Goal: Task Accomplishment & Management: Complete application form

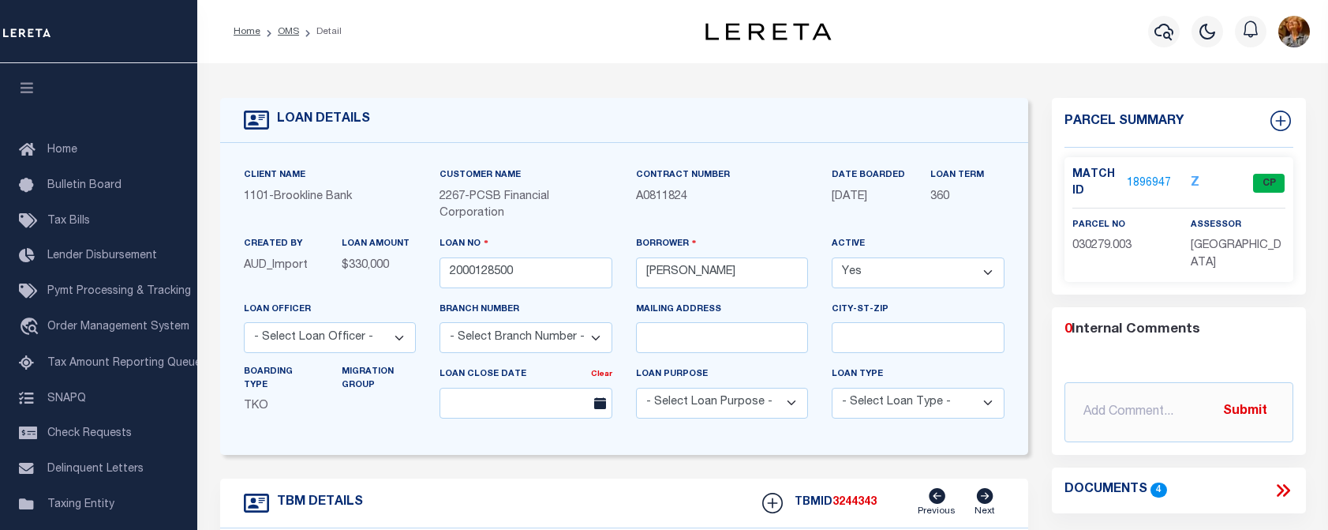
select select "Escrow"
click at [1154, 35] on button "button" at bounding box center [1164, 32] width 32 height 32
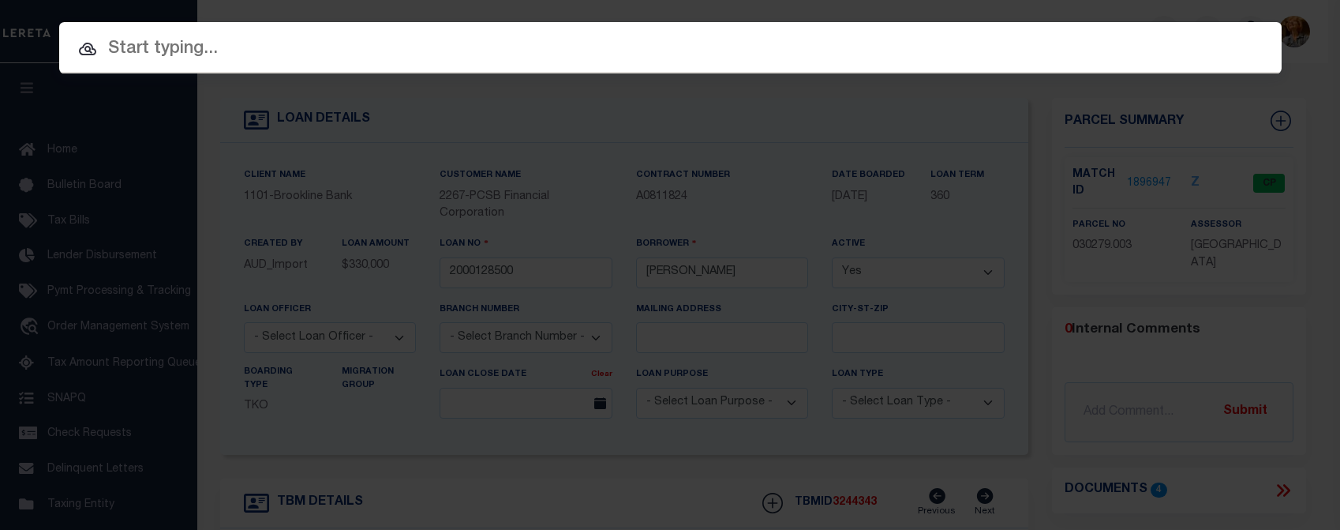
click at [153, 44] on input "text" at bounding box center [670, 50] width 1222 height 28
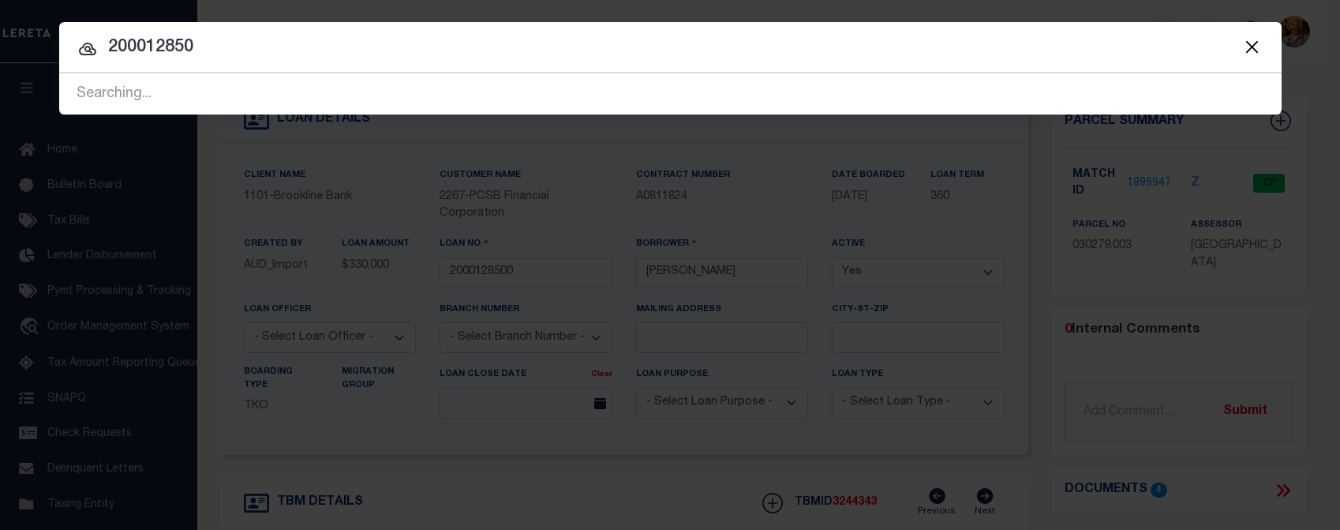
type input "2000128500"
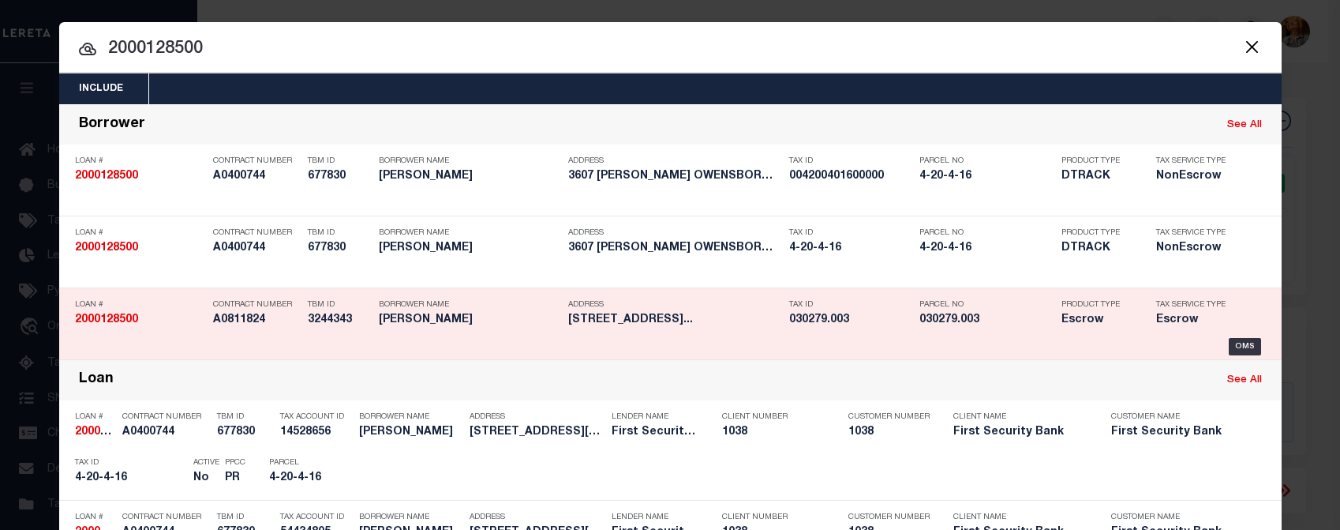
click at [215, 319] on h5 "A0811824" at bounding box center [256, 319] width 87 height 13
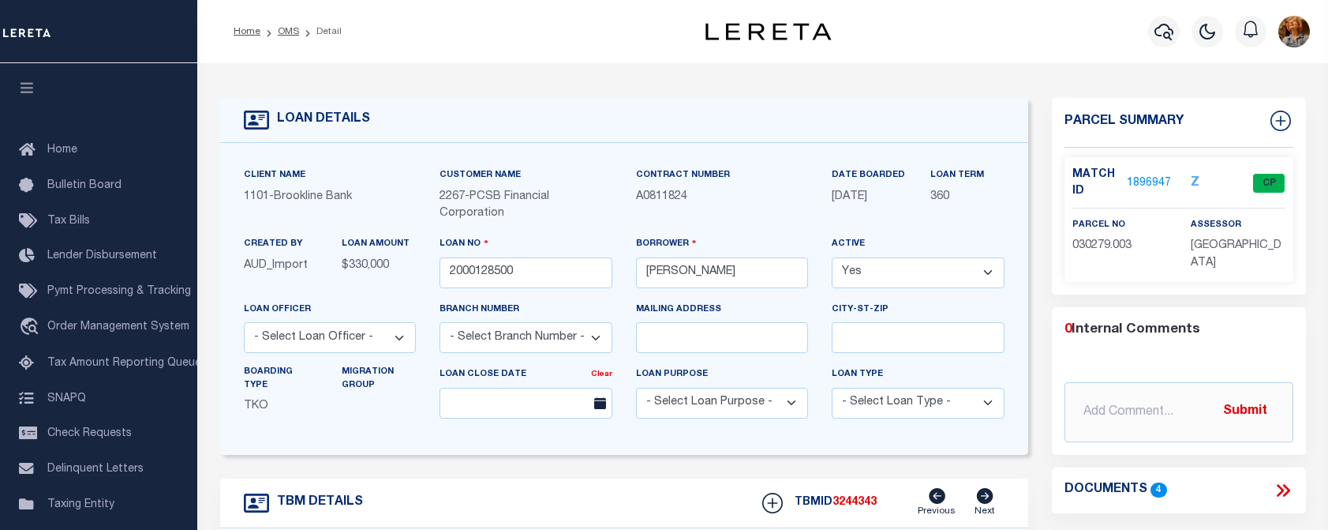
click at [642, 496] on div "TBM DETAILS TBMID 3244343 Previous Next" at bounding box center [624, 503] width 809 height 50
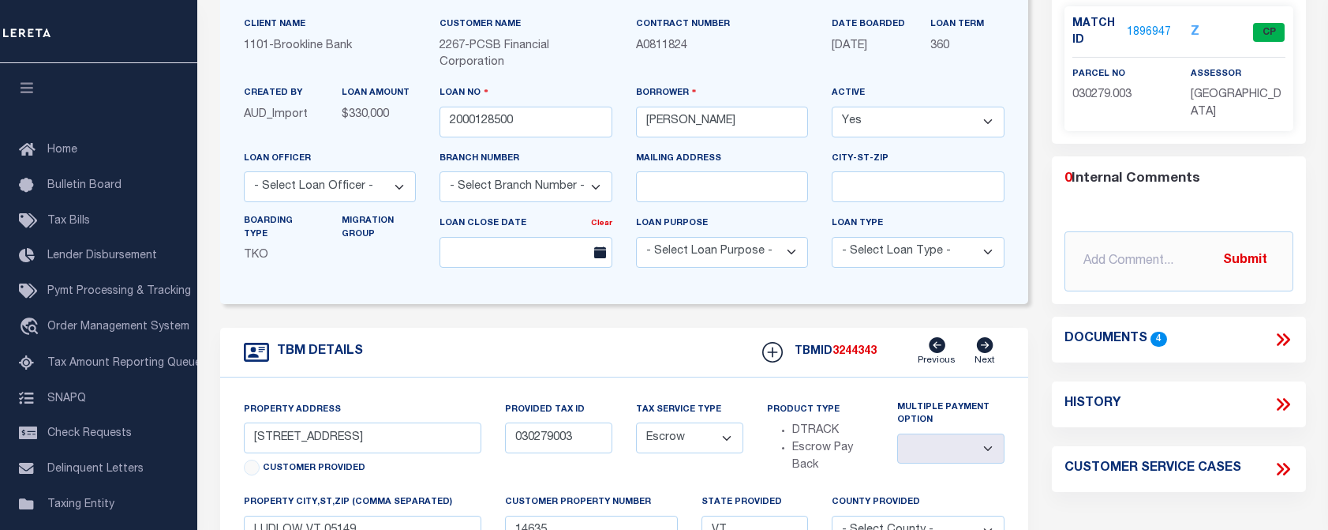
scroll to position [50, 0]
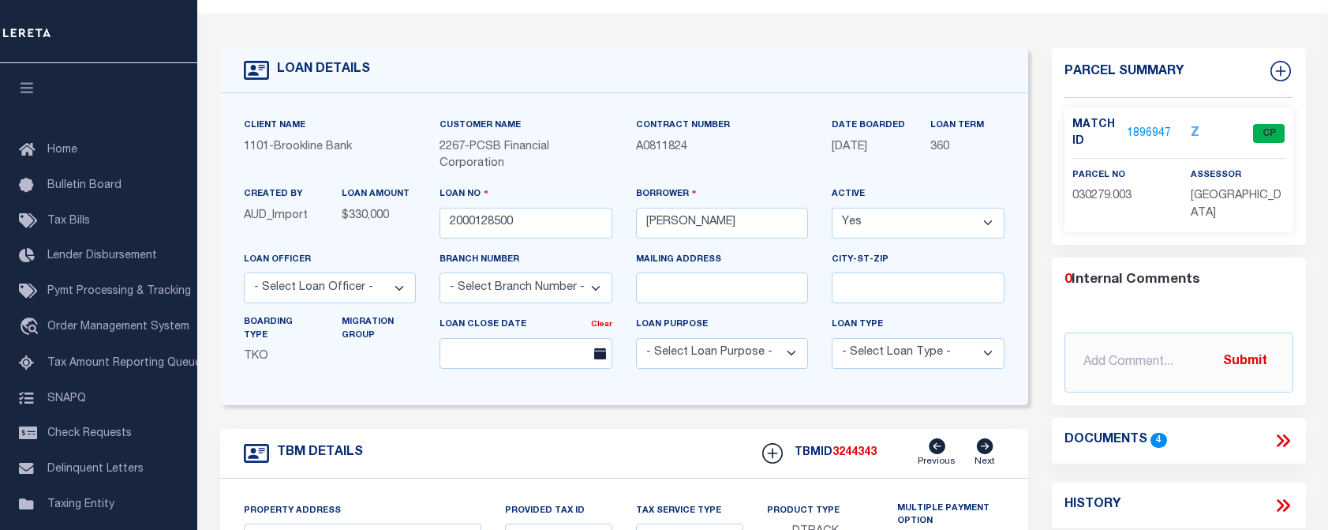
click at [466, 58] on div "LOAN DETAILS" at bounding box center [624, 70] width 809 height 45
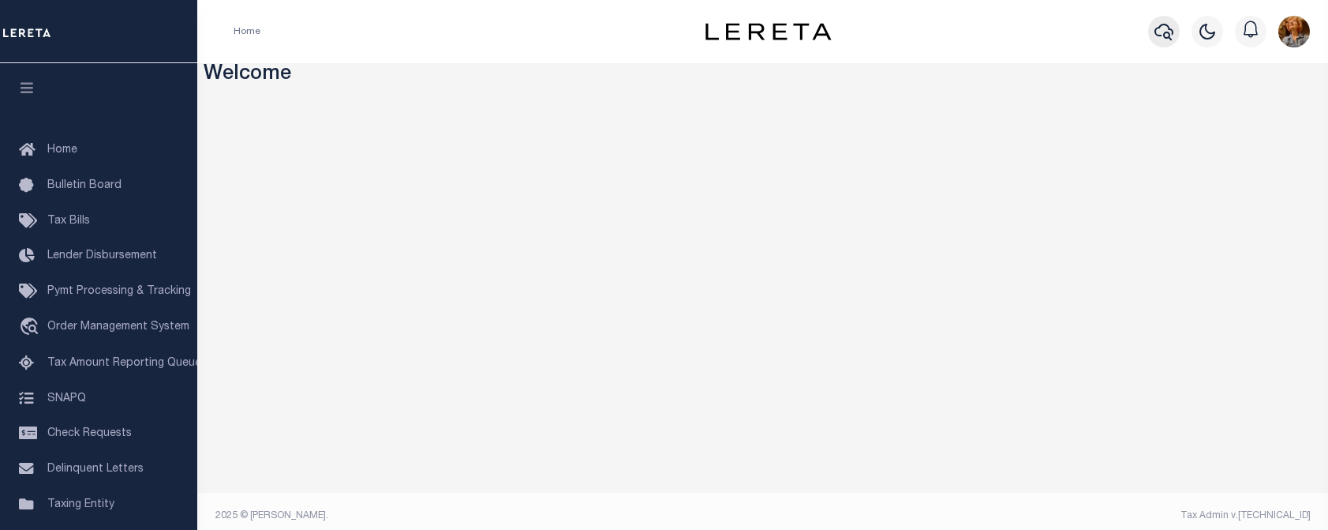
click at [1164, 37] on icon "button" at bounding box center [1164, 32] width 19 height 17
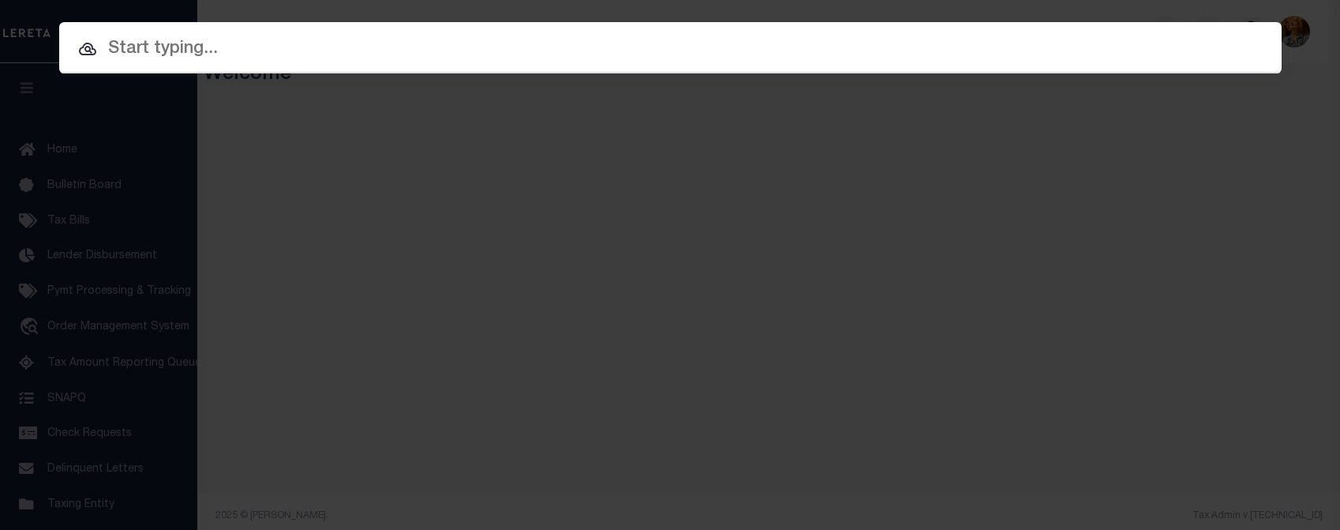
click at [202, 57] on input "text" at bounding box center [670, 50] width 1222 height 28
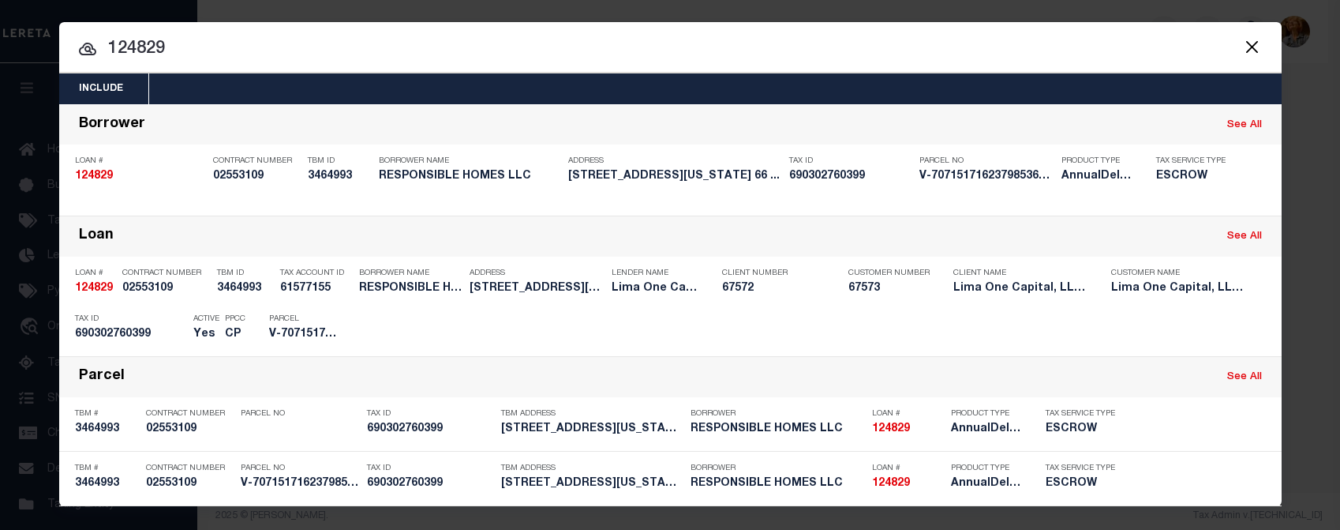
click at [264, 46] on input "124829" at bounding box center [670, 50] width 1222 height 28
click at [209, 51] on input "124829" at bounding box center [670, 50] width 1222 height 28
drag, startPoint x: 208, startPoint y: 51, endPoint x: 40, endPoint y: 47, distance: 168.1
click at [40, 47] on div "Include Loans TBM Customers Borrowers Payments (Lender Non-Disb) Payments (Lend…" at bounding box center [670, 265] width 1340 height 530
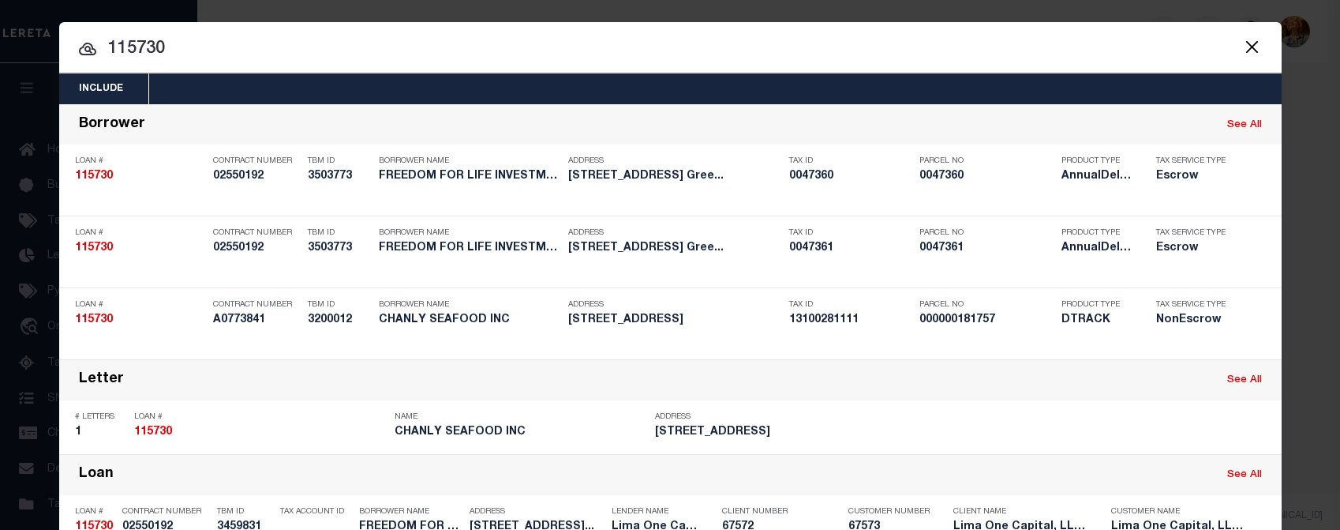
click at [1226, 13] on div "Include Loans TBM Customers Borrowers Payments (Lender Non-Disb) Payments (Lend…" at bounding box center [670, 265] width 1340 height 530
drag, startPoint x: 174, startPoint y: 47, endPoint x: 79, endPoint y: 39, distance: 95.8
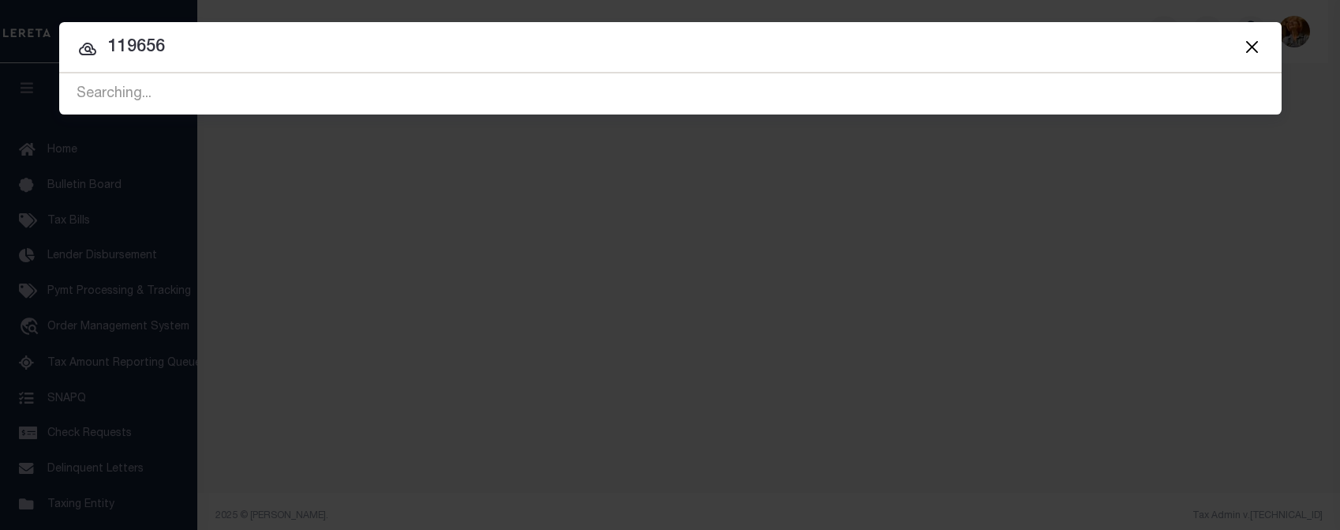
type input "119656"
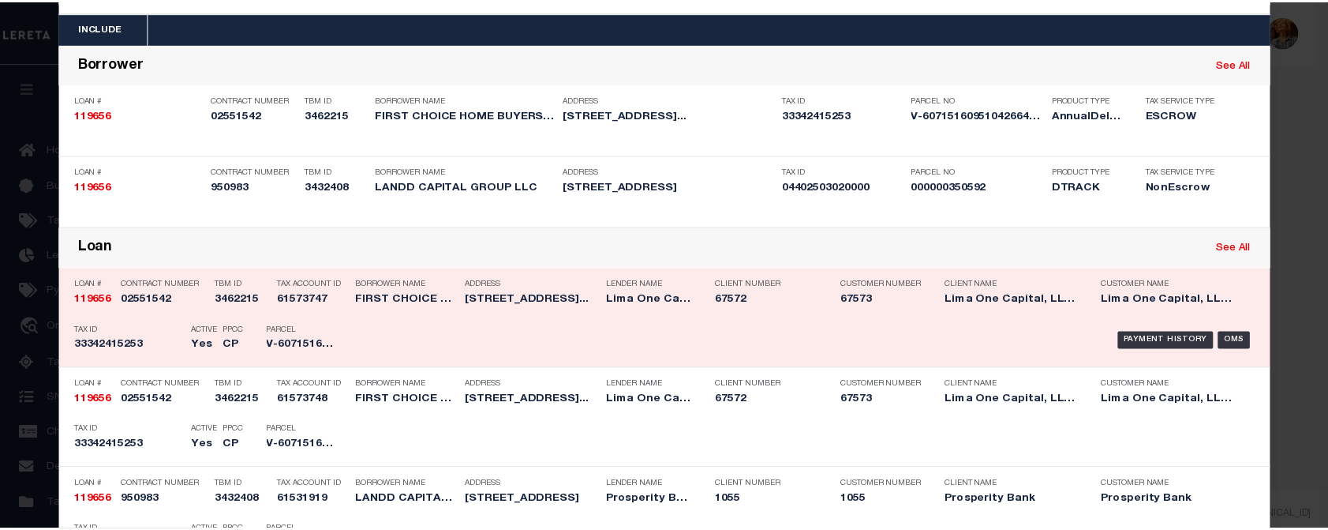
scroll to position [79, 0]
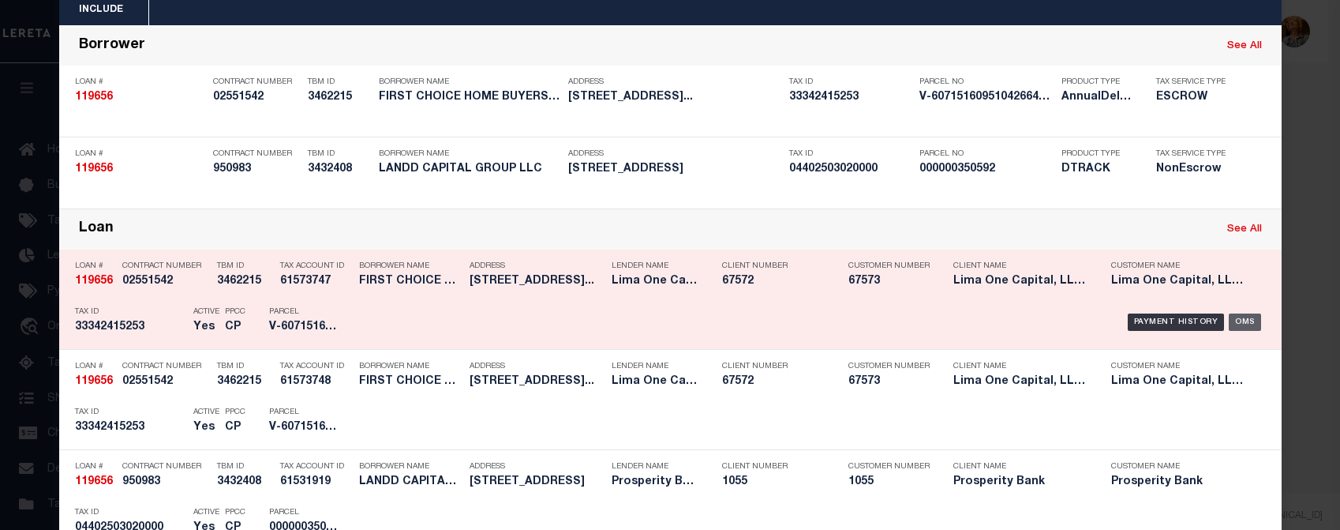
click at [1241, 321] on div "OMS" at bounding box center [1245, 321] width 32 height 17
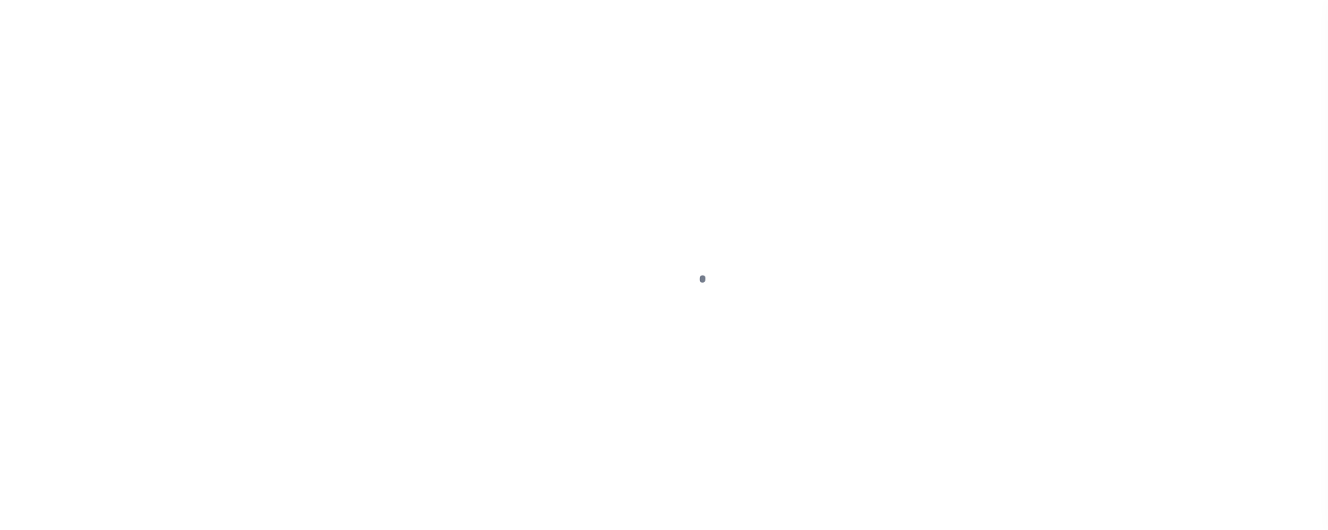
type input "237 EAST GARFIELD STREET"
radio input "true"
select select "Escrow"
select select
type input "SHIPPENSBURG PA 17257"
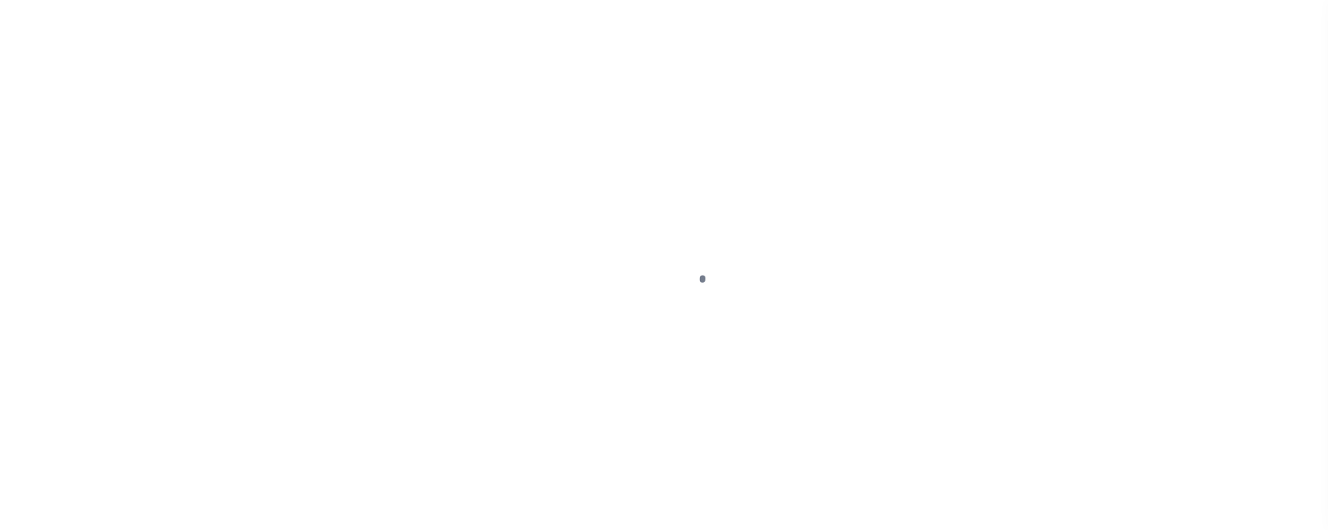
type input "119656-1"
type input "PA"
type textarea "COLLECTOR: ENTITY: PARCEL: 33342415253"
type textarea "Compare"
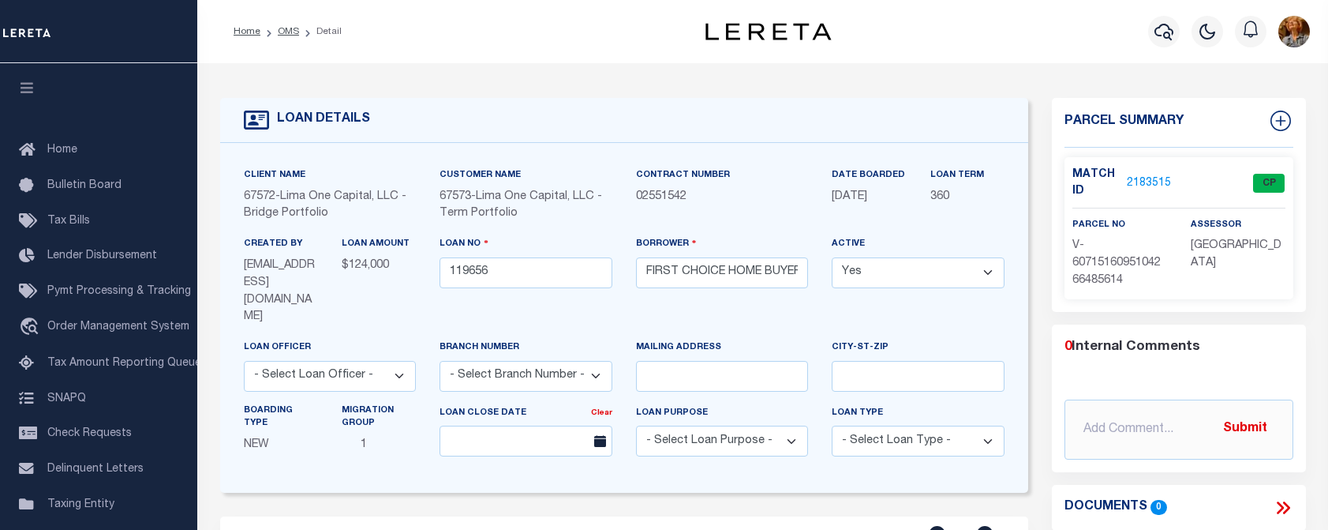
click at [1143, 178] on link "2183515" at bounding box center [1149, 183] width 44 height 17
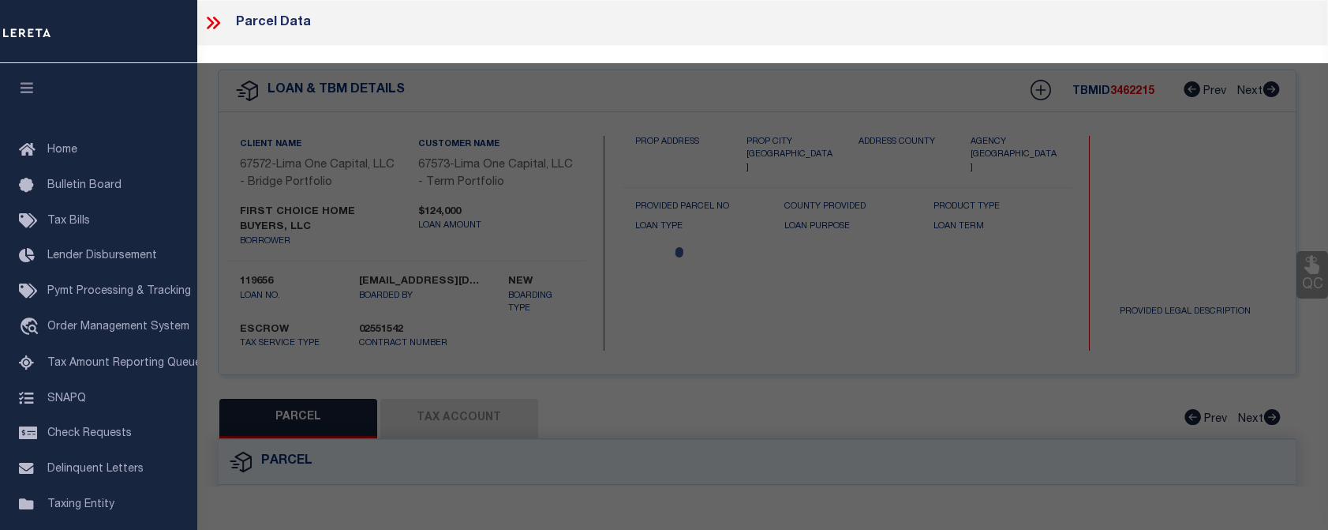
checkbox input "false"
select select "CP"
select select "AGW"
select select
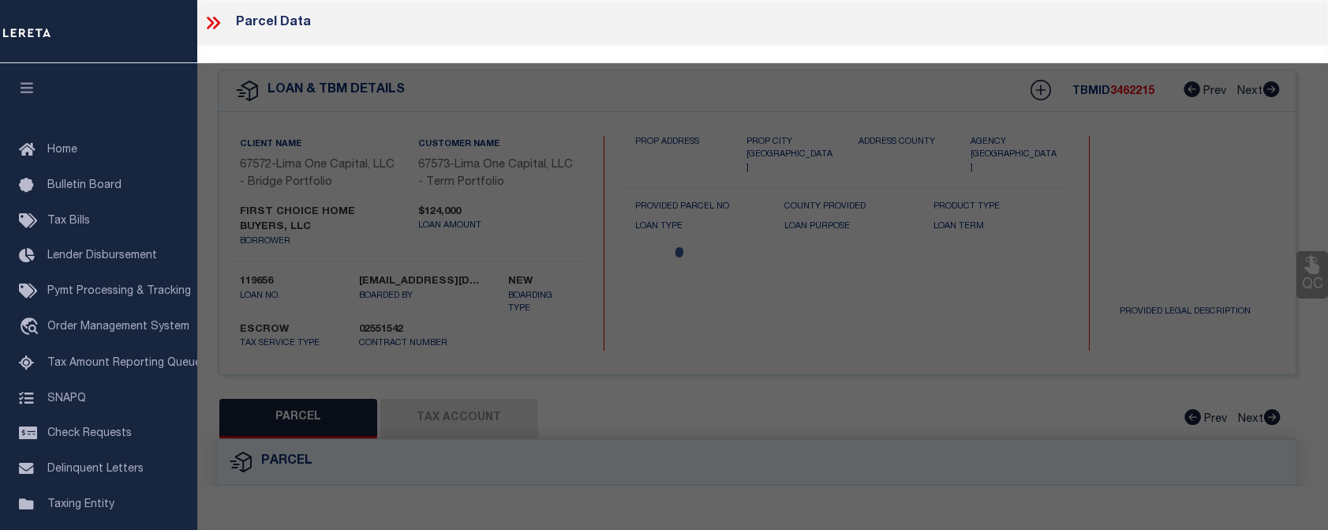
type input "237 EAST GARFIELD STREET"
checkbox input "false"
type input "SHIPPENSBURG PA 17257"
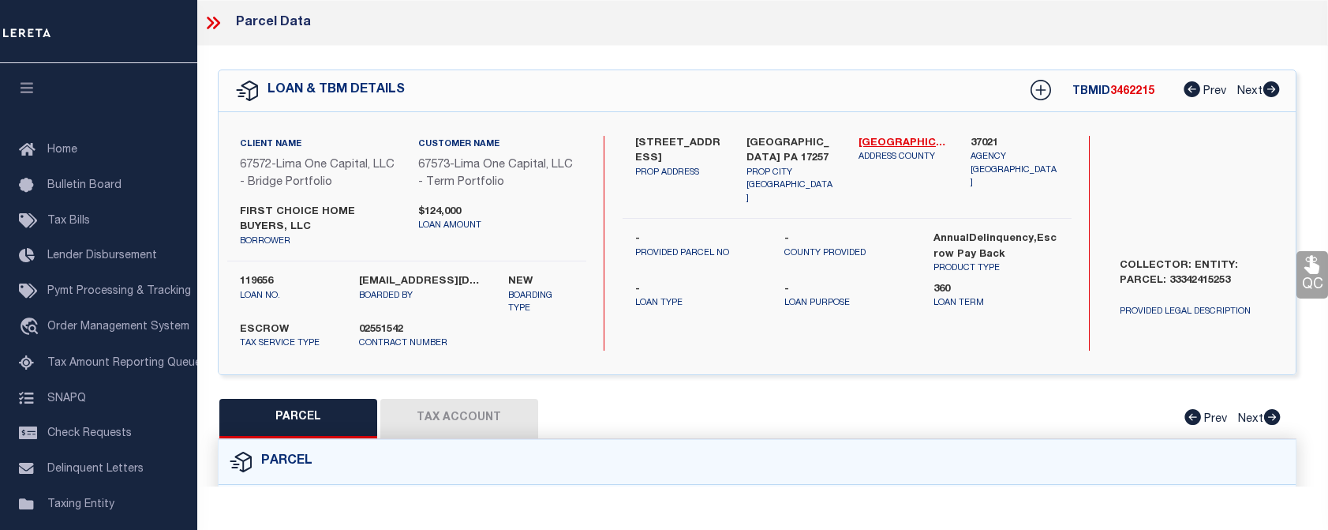
click at [443, 424] on button "Tax Account" at bounding box center [459, 418] width 158 height 39
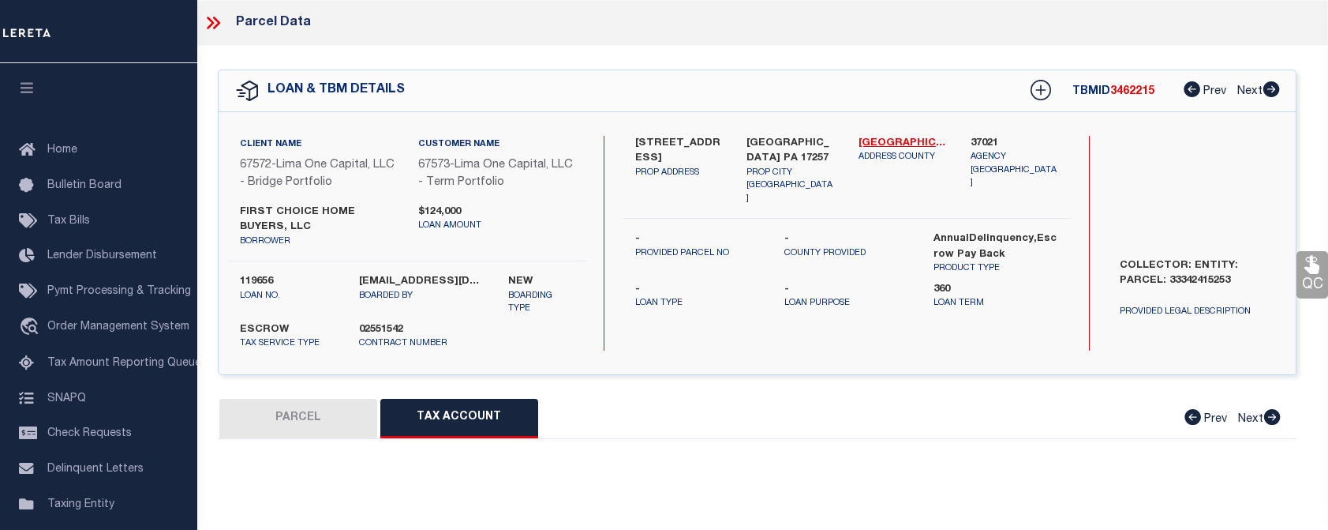
select select "100"
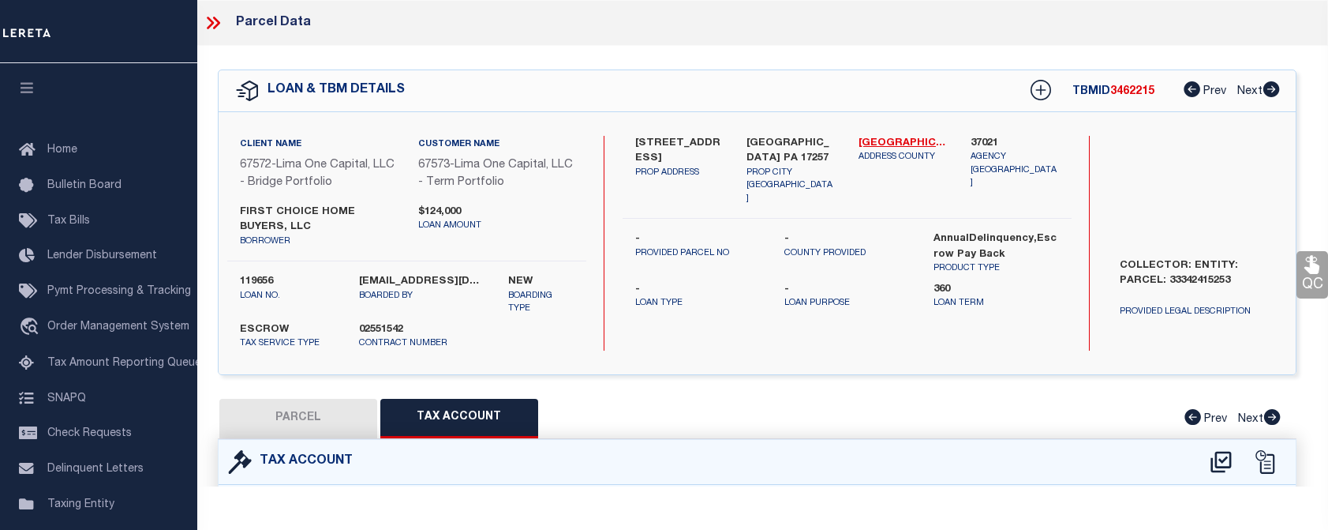
click at [623, 333] on div "237 EAST GARFIELD STREET PROP ADDRESS SHIPPENSBURG PA 17257 PROP CITY ST ZIP Cu…" at bounding box center [847, 243] width 449 height 215
click at [215, 18] on icon at bounding box center [216, 23] width 7 height 13
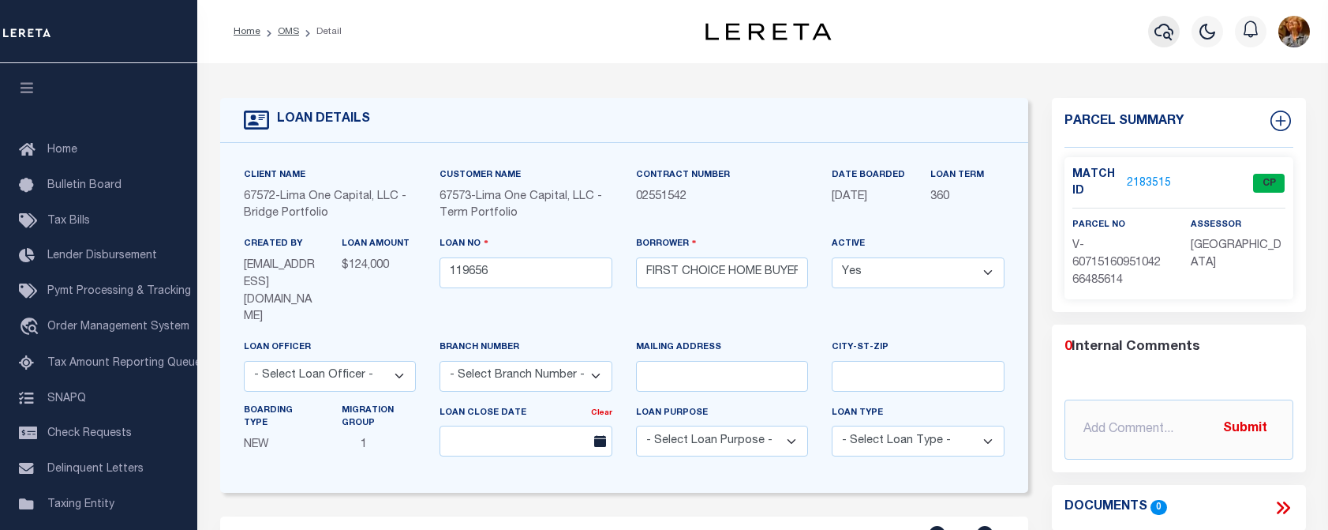
click at [1168, 32] on icon "button" at bounding box center [1164, 31] width 19 height 19
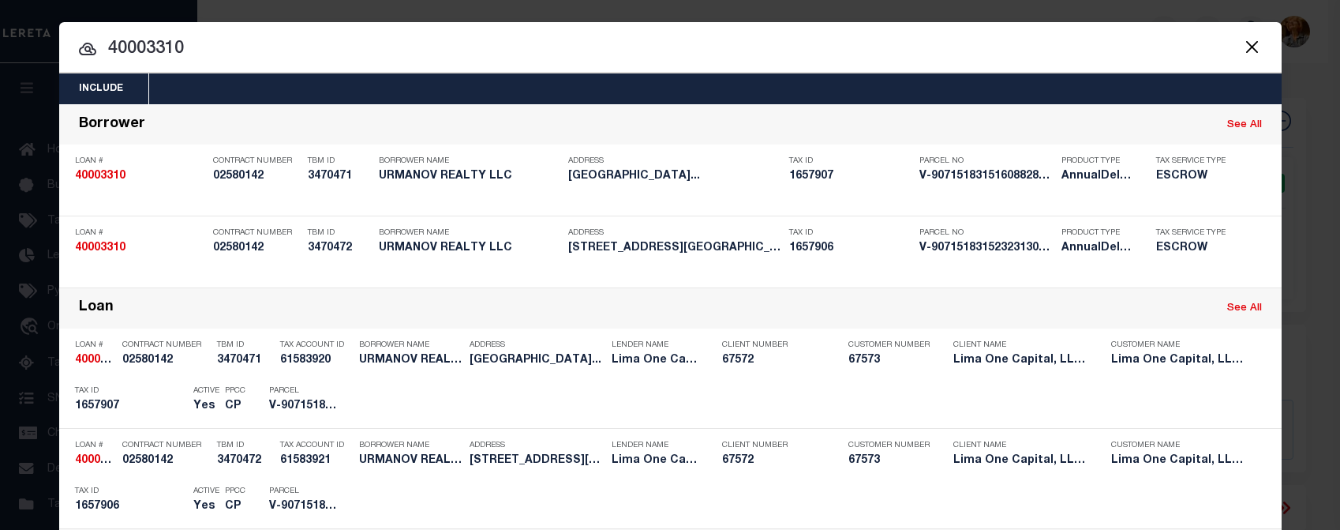
click at [174, 48] on input "40003310" at bounding box center [670, 50] width 1222 height 28
drag, startPoint x: 130, startPoint y: 50, endPoint x: 237, endPoint y: 57, distance: 106.8
click at [238, 59] on input "40003310" at bounding box center [670, 50] width 1222 height 28
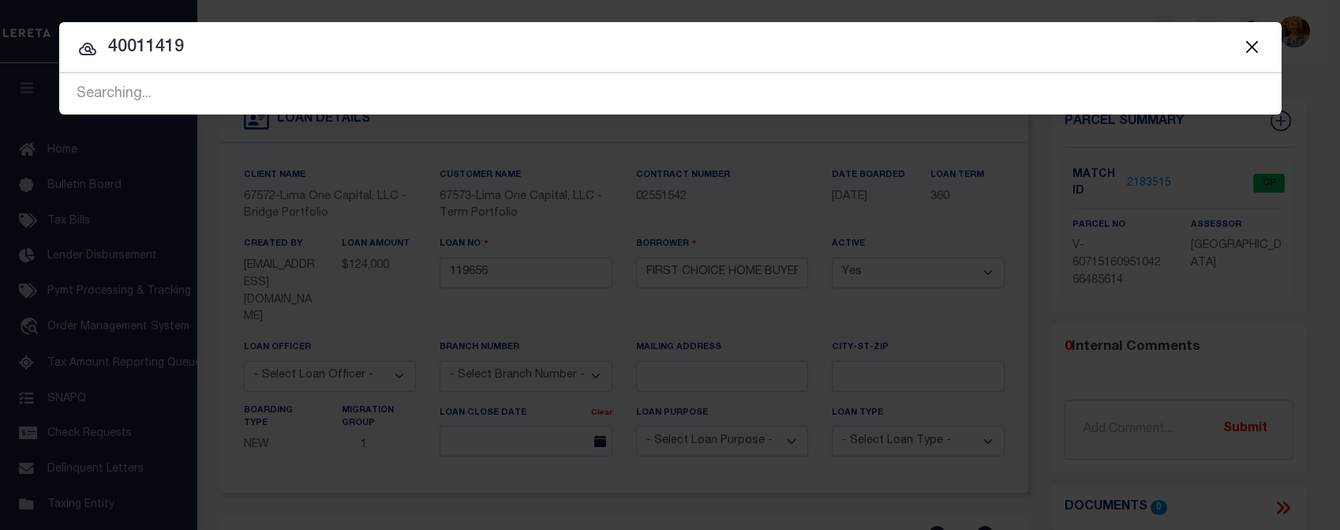
type input "40011419"
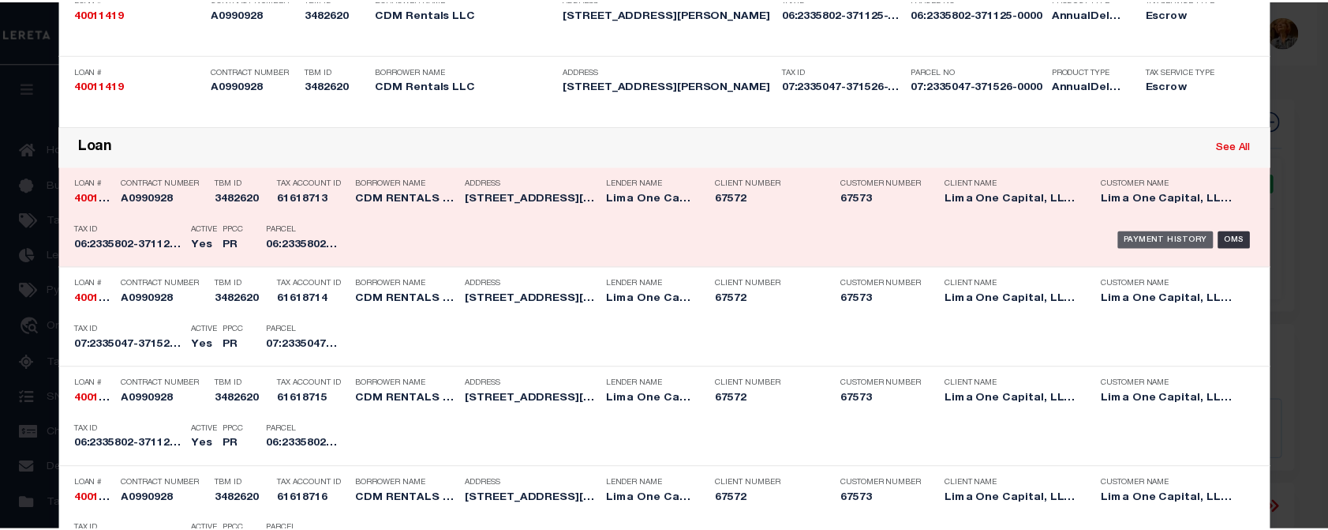
scroll to position [237, 0]
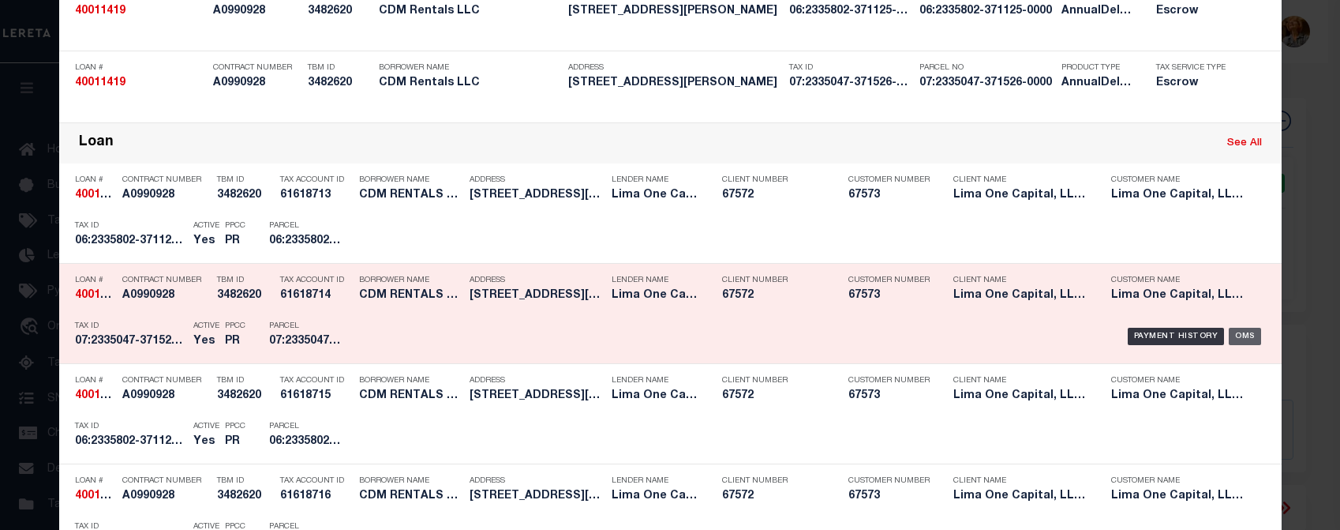
click at [1242, 342] on div "OMS" at bounding box center [1245, 336] width 32 height 17
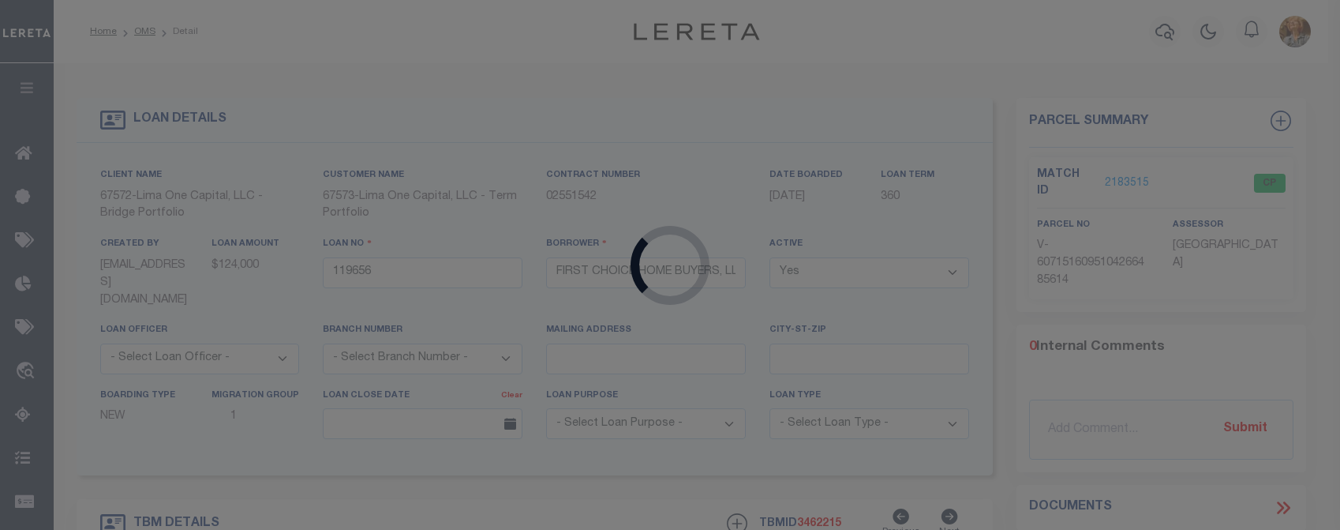
type input "40011419"
type input "CDM Rentals LLC"
type input "1305 Schaeffer Road"
type input "Lebanon PA 17042"
select select
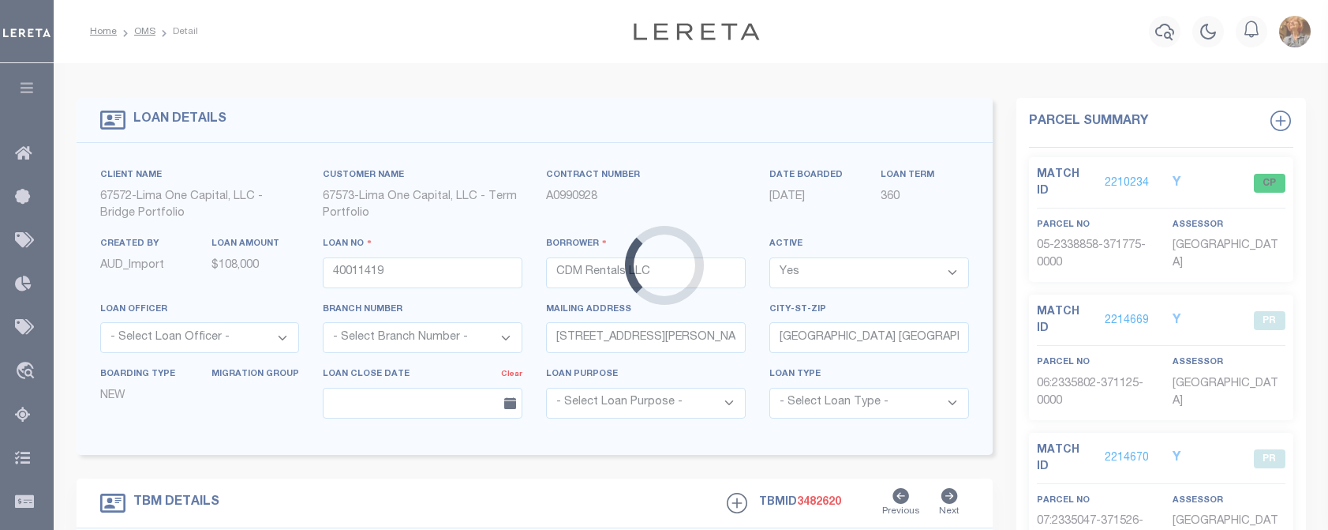
type input "538 Arnold St"
radio input "false"
type input "05-2338858-371775-0000"
select select
type input "Lebanon PA 17046"
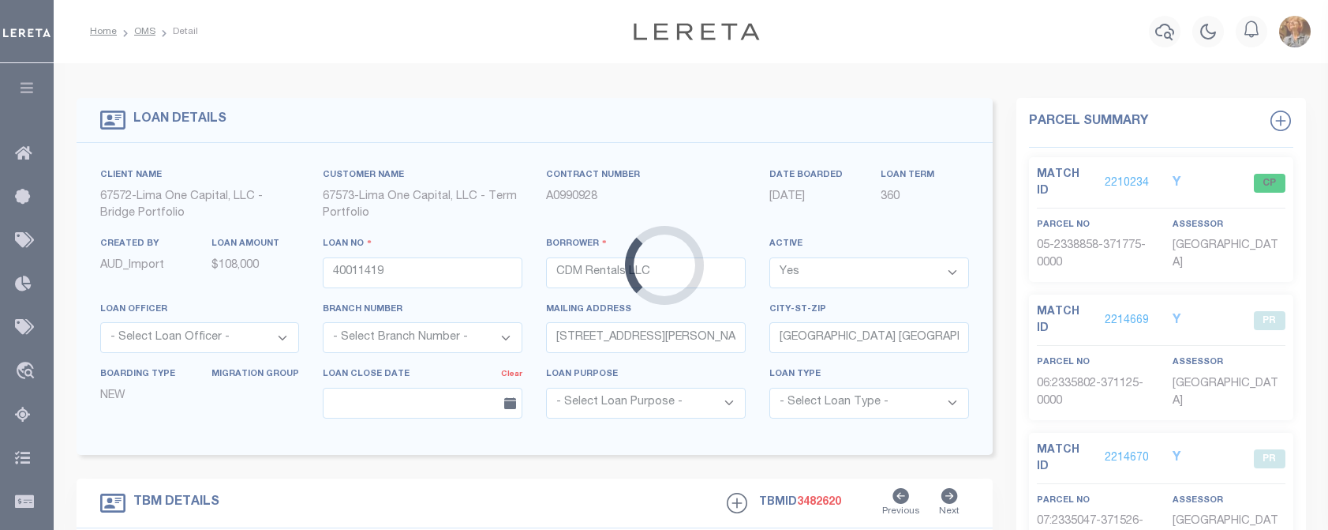
type input "40011419-1"
select select
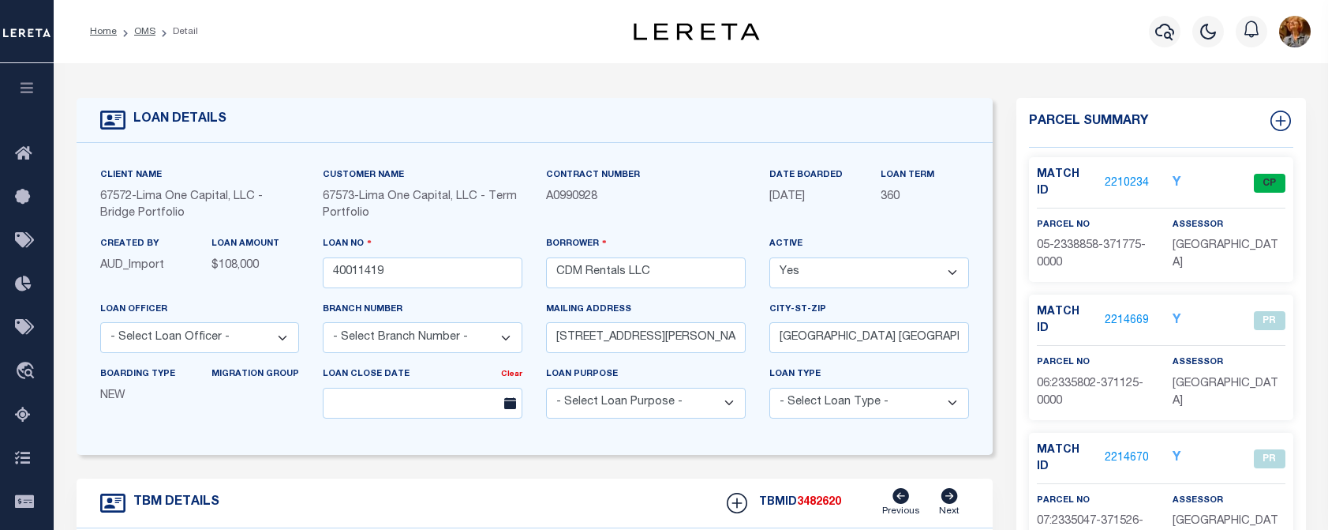
click at [1115, 175] on link "2210234" at bounding box center [1127, 183] width 44 height 17
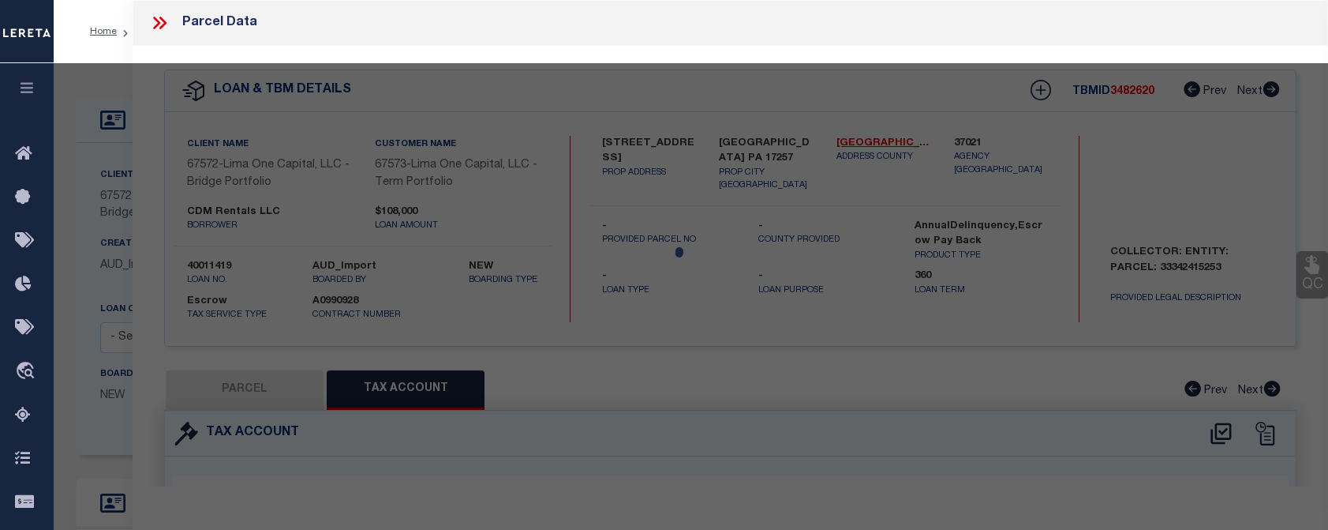
select select "AS"
select select
checkbox input "false"
select select "CP"
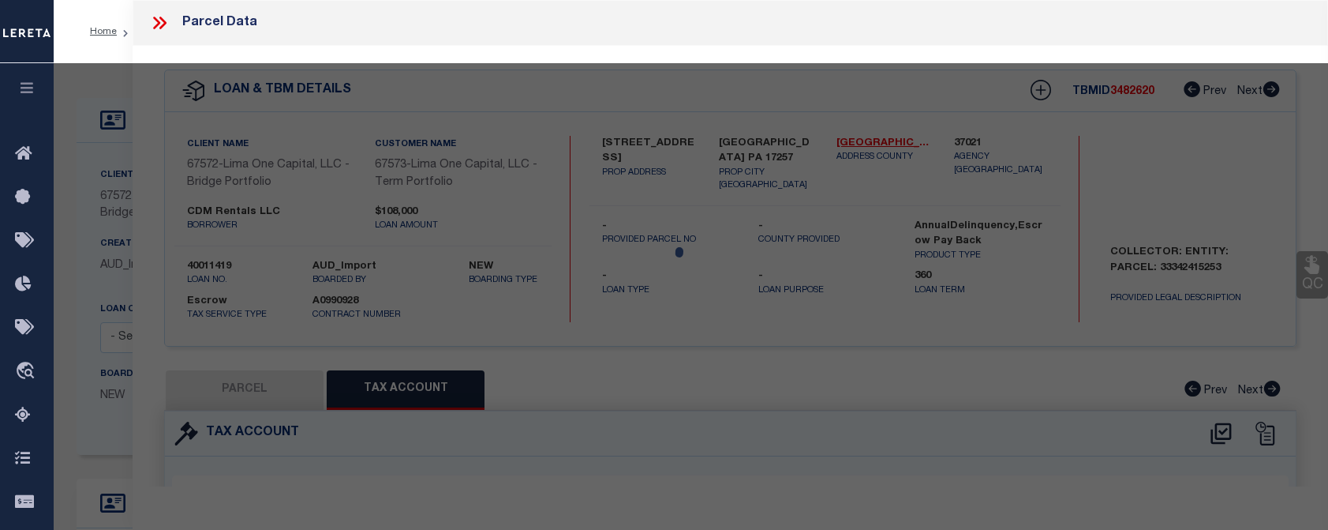
type input "CDM RENTALS LLC"
select select "AGW"
select select "ADD"
type input "538 ARNOLD ST"
type input "538 ARNOLD ST PA"
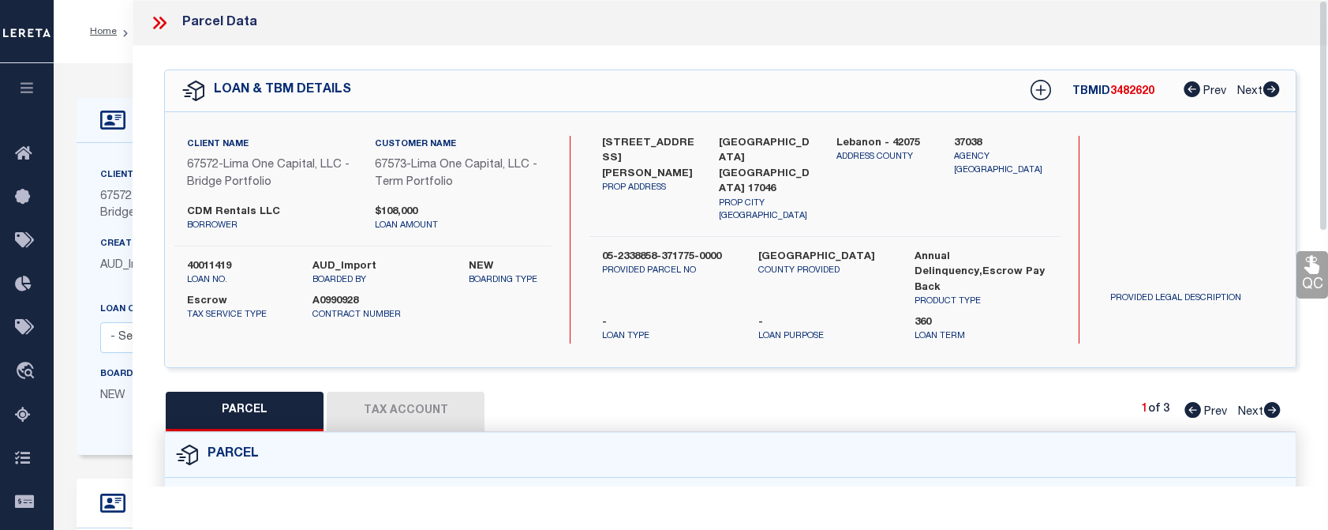
click at [420, 391] on button "Tax Account" at bounding box center [406, 410] width 158 height 39
select select "100"
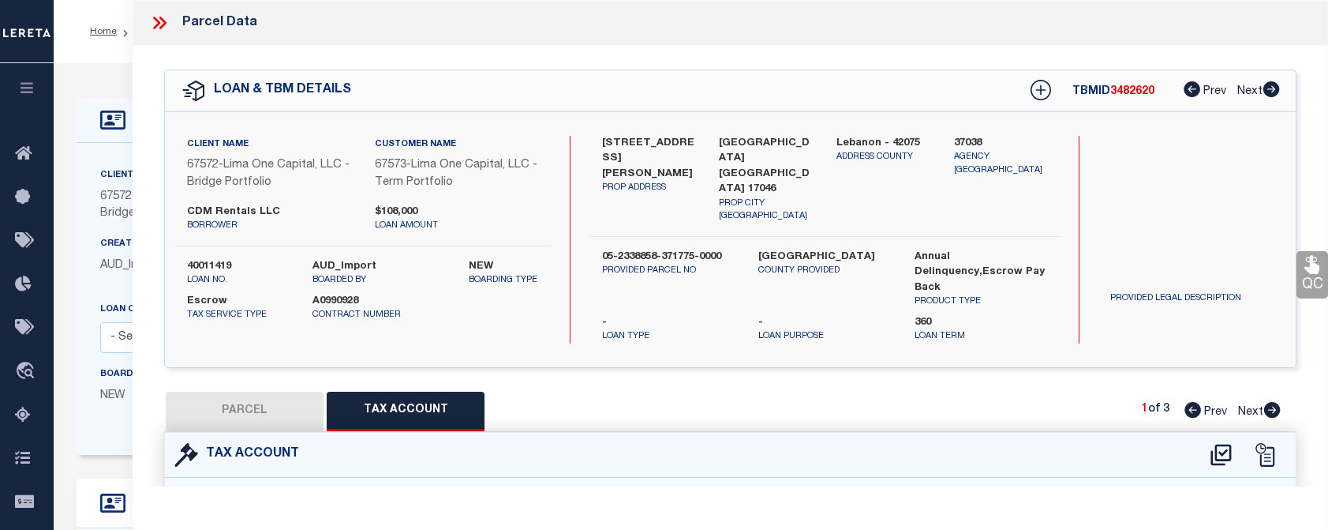
select select "100"
click at [157, 23] on icon at bounding box center [159, 23] width 21 height 21
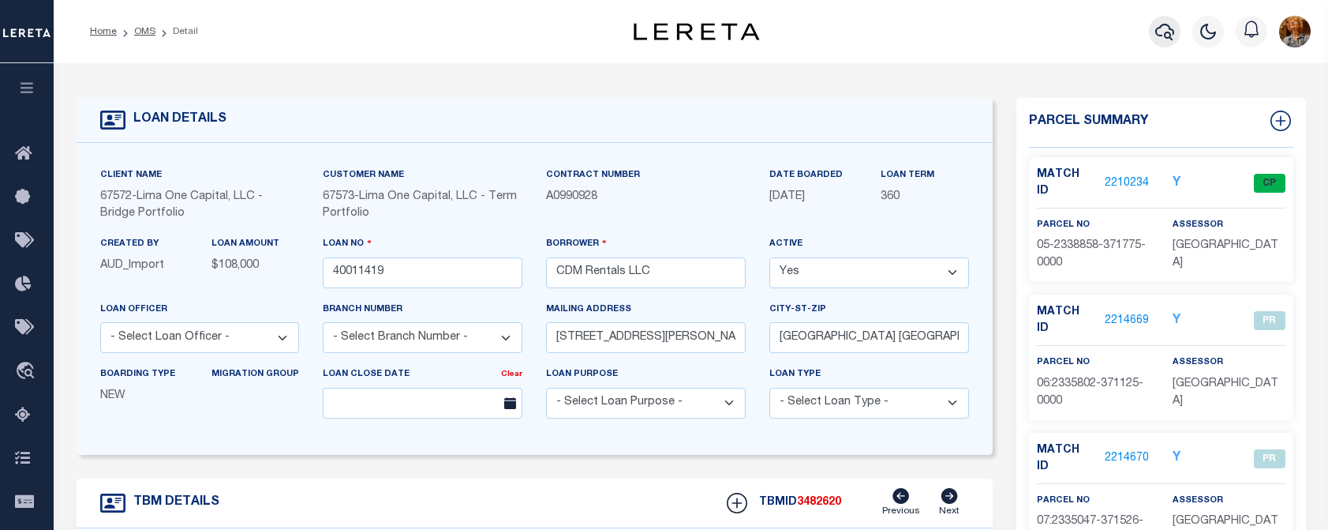
click at [1170, 28] on icon "button" at bounding box center [1164, 31] width 19 height 19
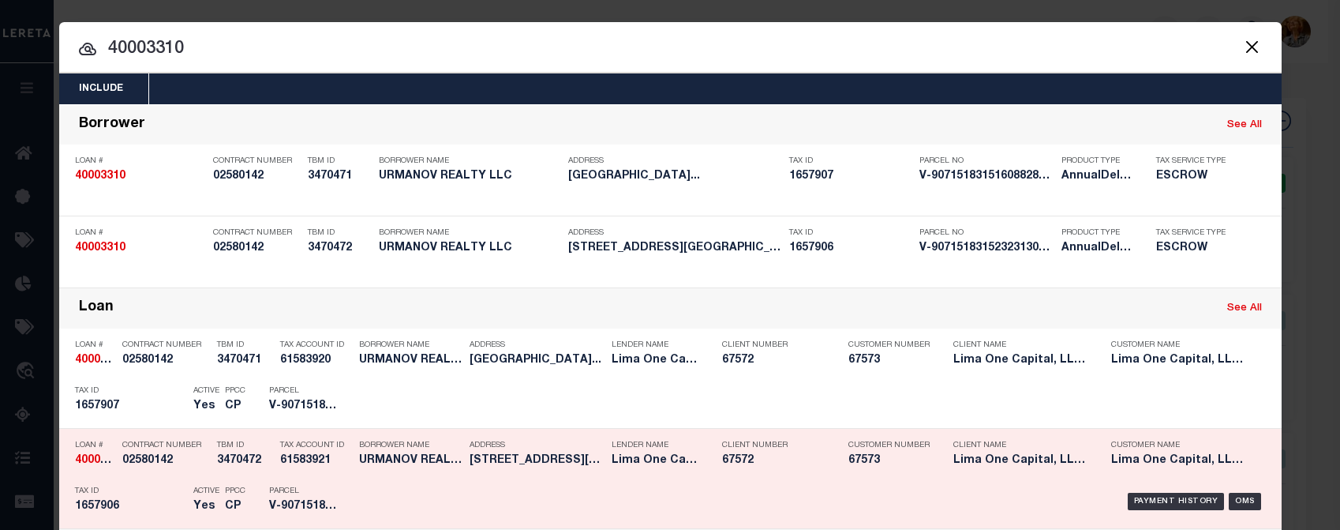
type input "40003310"
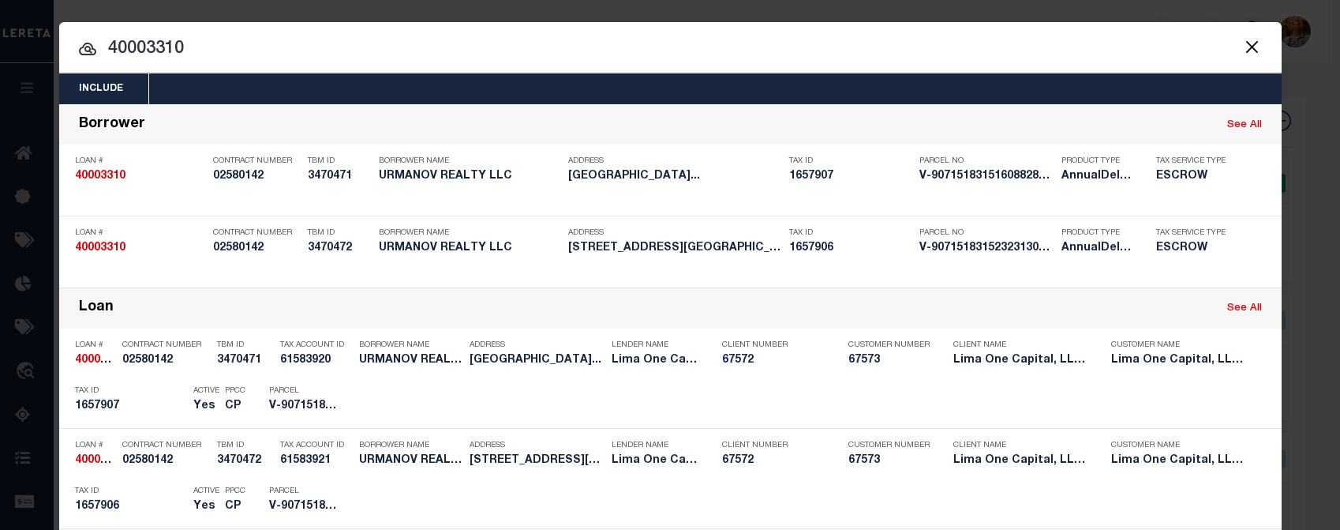
click at [1247, 43] on button "Close" at bounding box center [1252, 46] width 21 height 21
